Goal: Check status: Check status

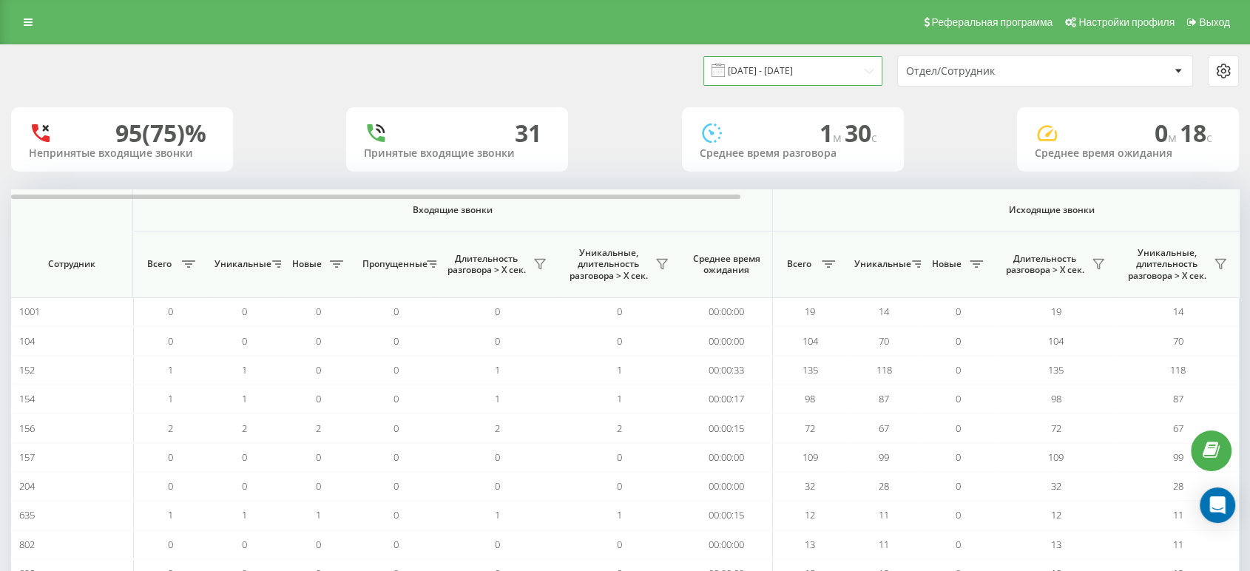
drag, startPoint x: 814, startPoint y: 75, endPoint x: 805, endPoint y: 75, distance: 8.9
click at [814, 75] on input "[DATE] - [DATE]" at bounding box center [792, 70] width 179 height 29
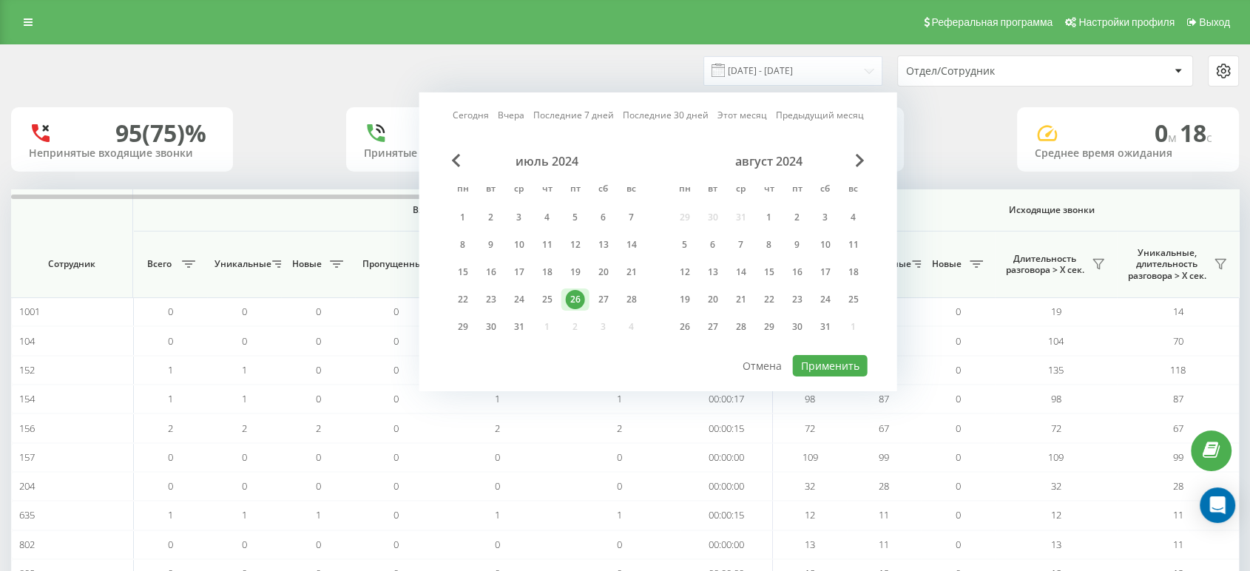
click at [459, 115] on link "Сегодня" at bounding box center [471, 115] width 36 height 14
click at [834, 359] on button "Применить" at bounding box center [830, 365] width 75 height 21
type input "[DATE] - [DATE]"
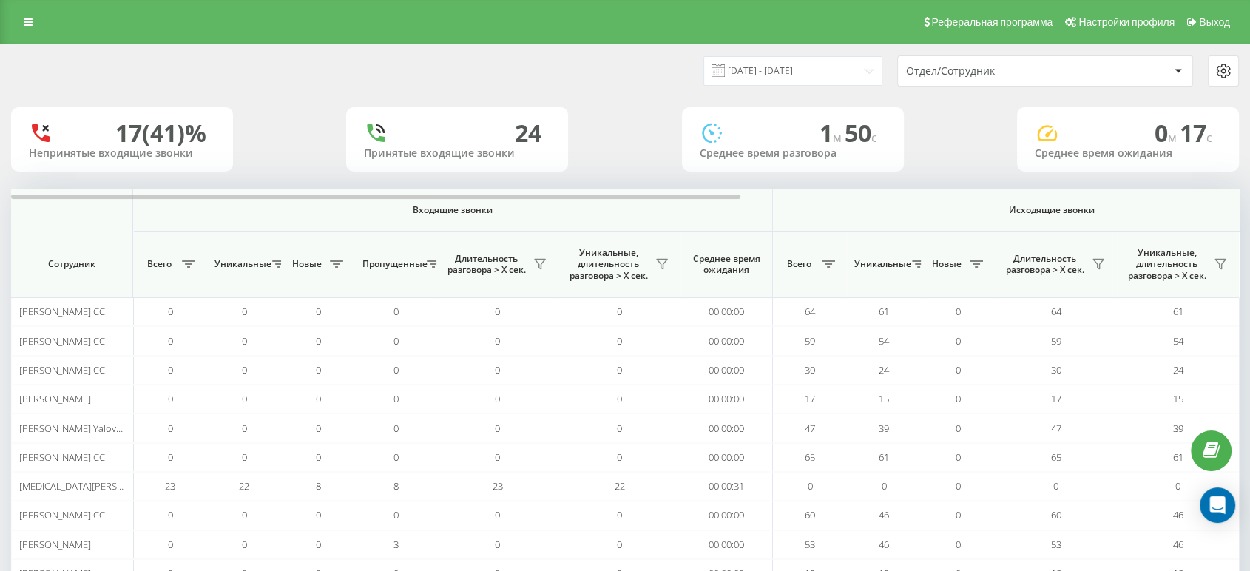
click at [1117, 101] on div "[DATE] - [DATE] Отдел/Сотрудник 17 (41)% Непринятые входящие звонки 24 Принятые…" at bounding box center [624, 556] width 1227 height 1022
click at [1035, 82] on div "Отдел/Сотрудник" at bounding box center [1045, 71] width 294 height 30
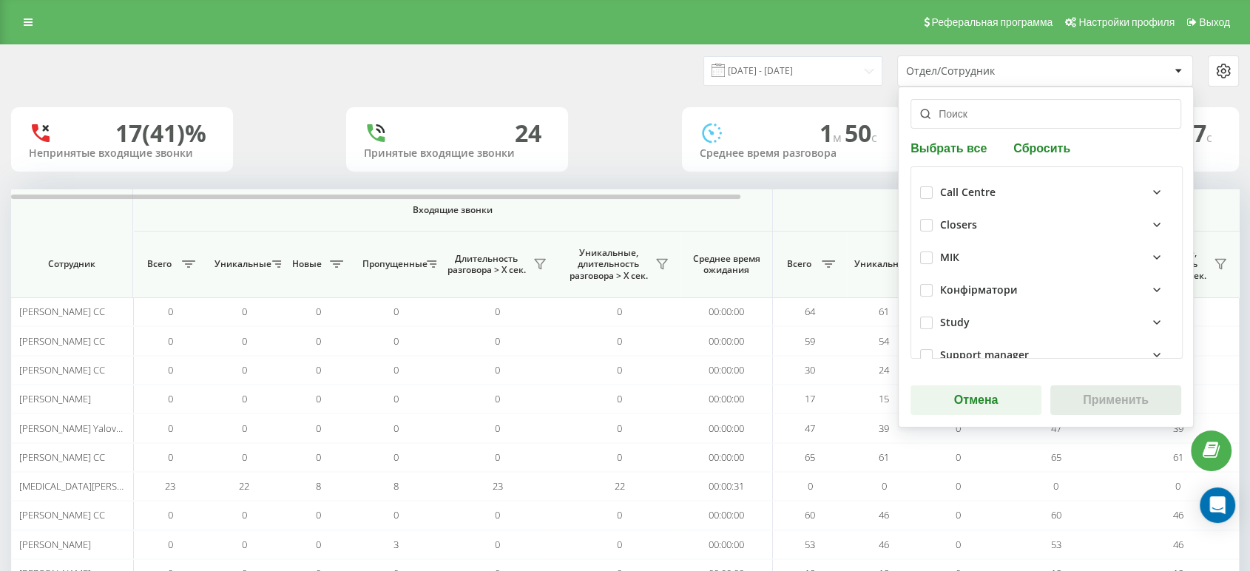
click at [929, 175] on div "Call Centre Closers МІК Конфірматори Study Support manager Аwake Outgoing [PERS…" at bounding box center [1046, 262] width 272 height 192
click at [929, 183] on div "Call Centre" at bounding box center [1046, 192] width 253 height 33
click at [927, 186] on label at bounding box center [926, 186] width 13 height 0
checkbox input "true"
click at [1100, 401] on button "Применить" at bounding box center [1115, 400] width 131 height 30
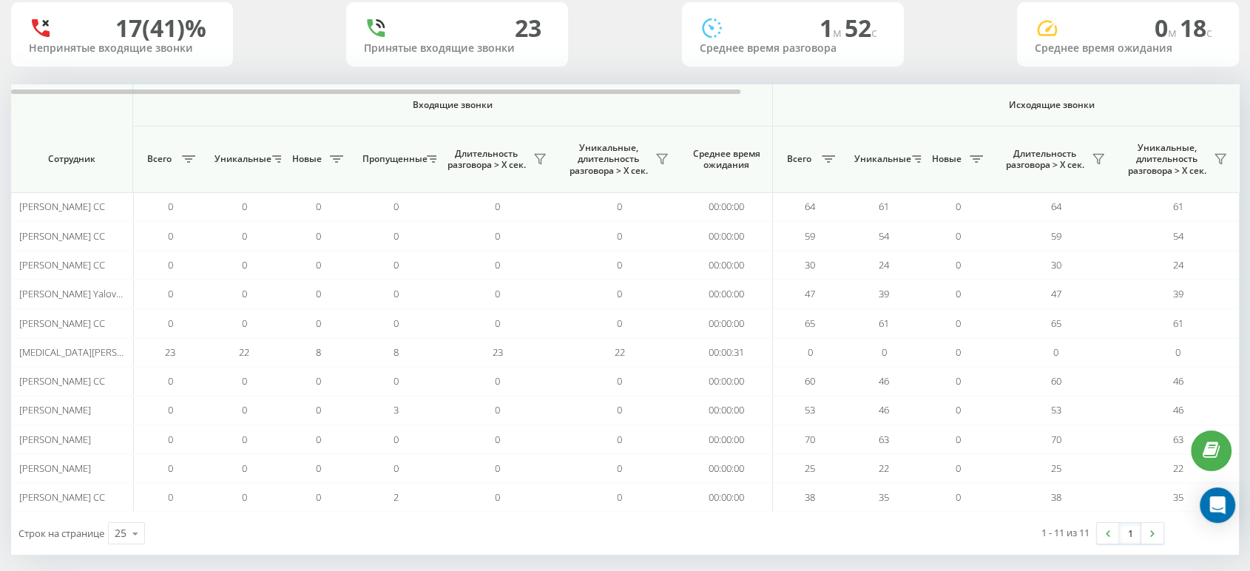
scroll to position [116, 0]
